Goal: Task Accomplishment & Management: Use online tool/utility

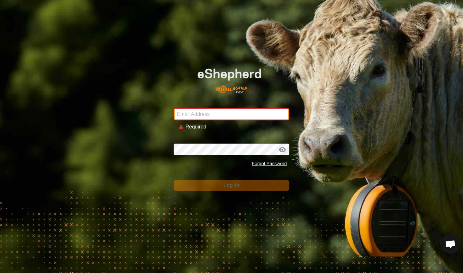
type input "[EMAIL_ADDRESS][DOMAIN_NAME]"
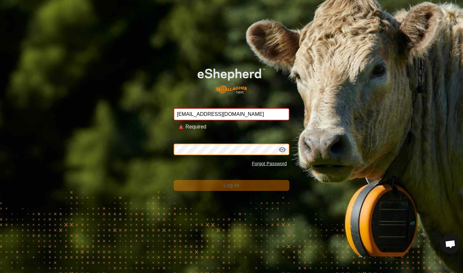
click at [231, 180] on button "Log In" at bounding box center [232, 185] width 116 height 11
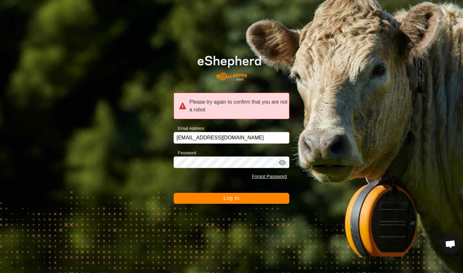
click at [203, 198] on button "Log In" at bounding box center [232, 198] width 116 height 11
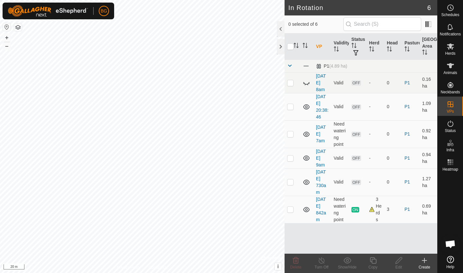
click at [425, 266] on div "Create" at bounding box center [424, 267] width 26 height 6
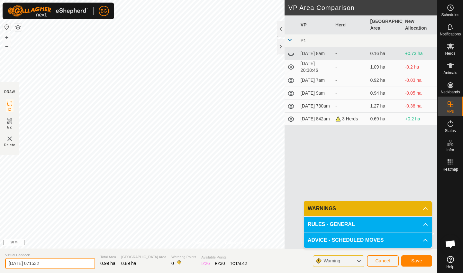
click at [54, 262] on input "[DATE] 071532" at bounding box center [50, 262] width 90 height 11
type input "[DATE] 715am"
click at [413, 261] on span "Save" at bounding box center [416, 260] width 11 height 5
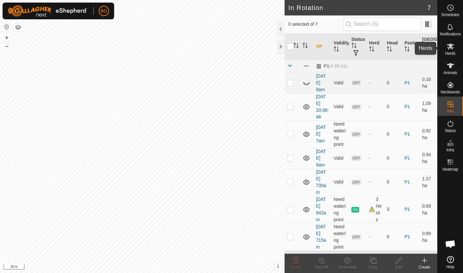
click at [448, 47] on icon at bounding box center [450, 46] width 8 height 8
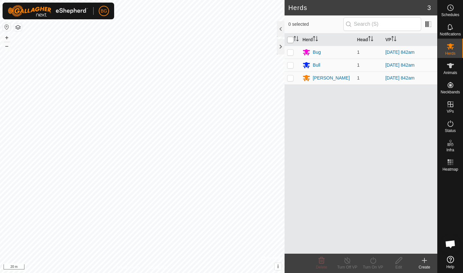
click at [289, 41] on input "checkbox" at bounding box center [290, 40] width 6 height 6
checkbox input "true"
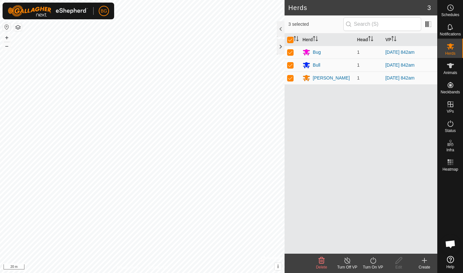
click at [372, 259] on icon at bounding box center [373, 260] width 8 height 8
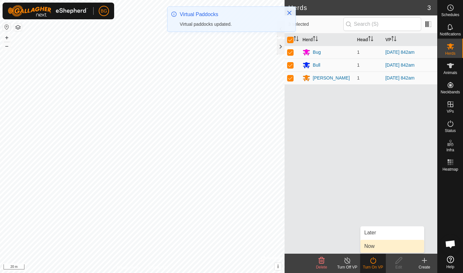
click at [372, 248] on link "Now" at bounding box center [392, 245] width 64 height 13
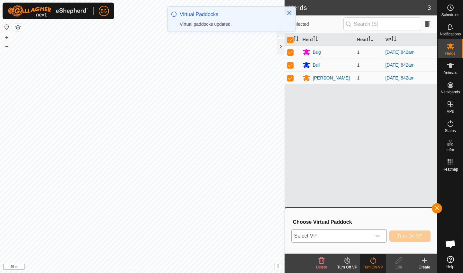
click at [375, 235] on icon "dropdown trigger" at bounding box center [377, 235] width 4 height 3
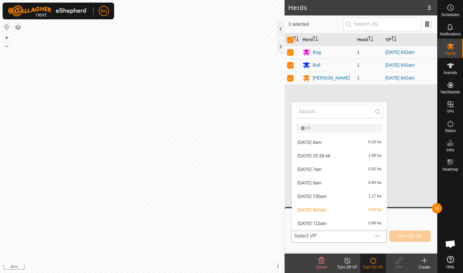
click at [342, 226] on li "[DATE] 715am 0.89 ha" at bounding box center [339, 223] width 95 height 13
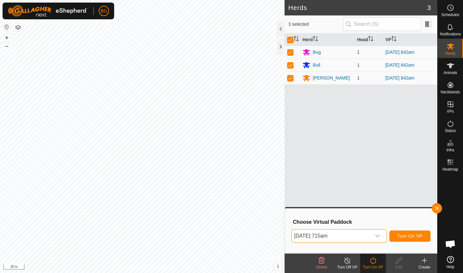
click at [413, 234] on span "Turn On VP" at bounding box center [409, 235] width 25 height 5
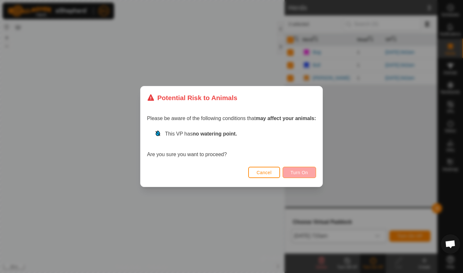
click at [310, 172] on button "Turn On" at bounding box center [298, 171] width 33 height 11
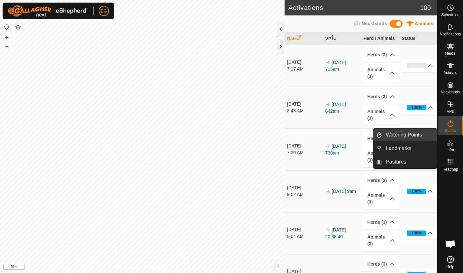
click at [414, 137] on link "Watering Points" at bounding box center [409, 134] width 55 height 13
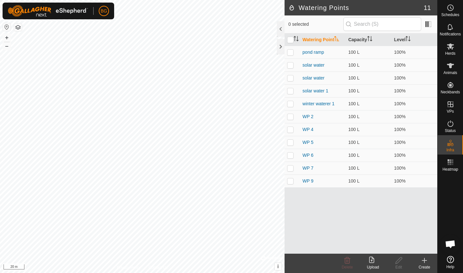
click at [420, 264] on div "Create" at bounding box center [424, 267] width 26 height 6
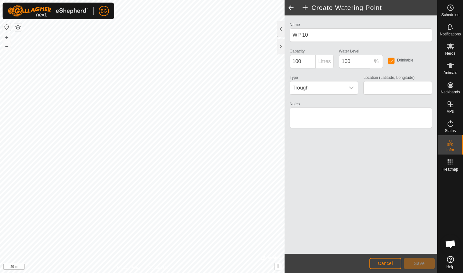
type input "58.864176, -122.752216"
click at [420, 262] on span "Save" at bounding box center [419, 262] width 11 height 5
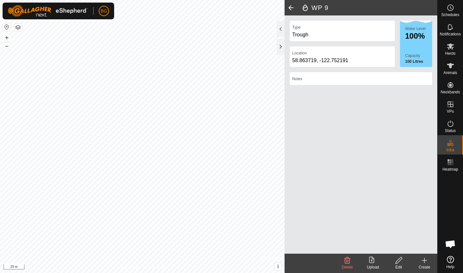
click at [347, 262] on icon at bounding box center [347, 260] width 8 height 8
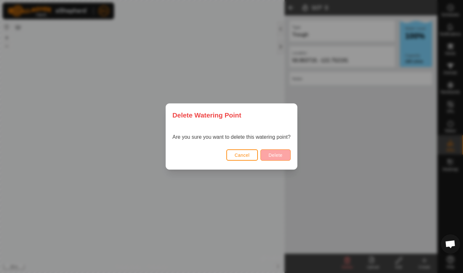
click at [279, 156] on span "Delete" at bounding box center [275, 154] width 14 height 5
